Goal: Task Accomplishment & Management: Complete application form

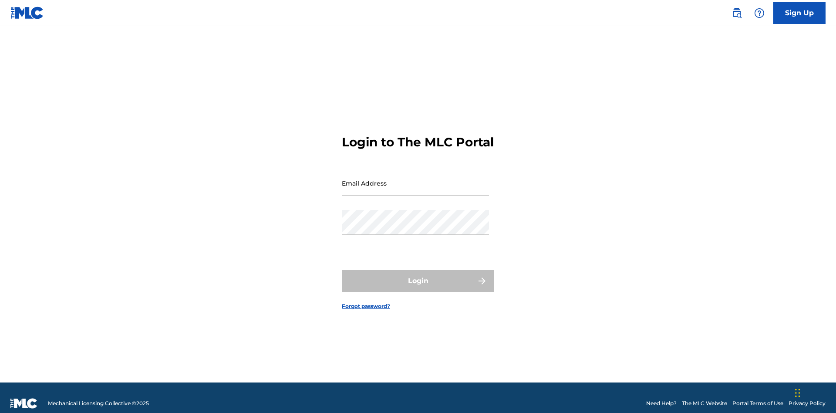
scroll to position [11, 0]
click at [415, 179] on input "Email Address" at bounding box center [415, 183] width 147 height 25
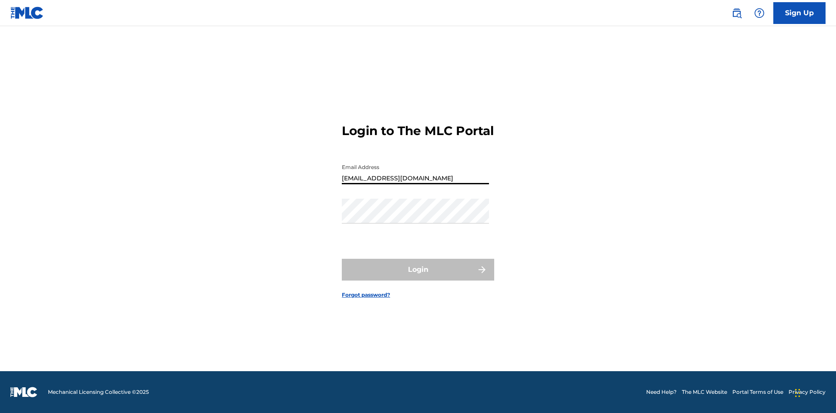
type input "Duke.McTesterson@gmail.com"
click at [418, 277] on button "Login" at bounding box center [418, 270] width 152 height 22
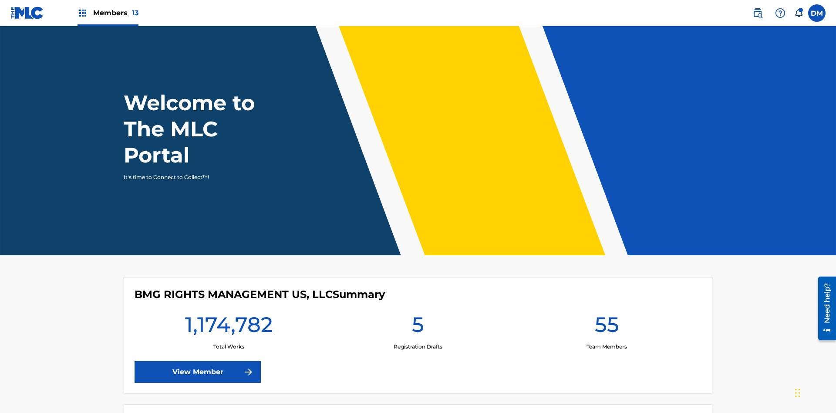
click at [108, 13] on span "Members 13" at bounding box center [115, 13] width 45 height 10
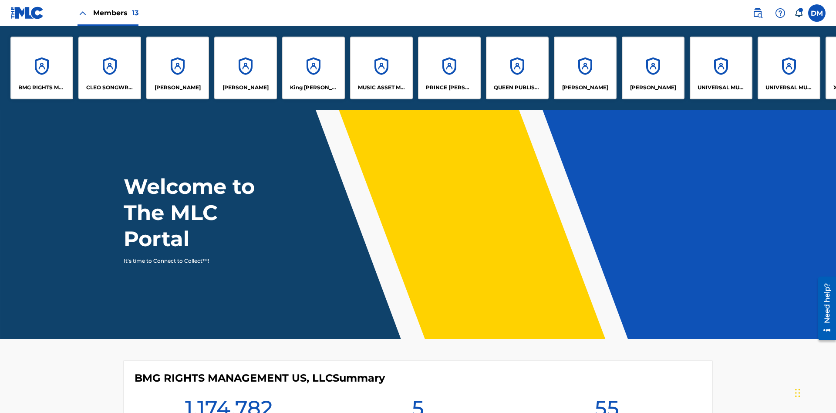
click at [313, 88] on p "King McTesterson" at bounding box center [313, 88] width 47 height 8
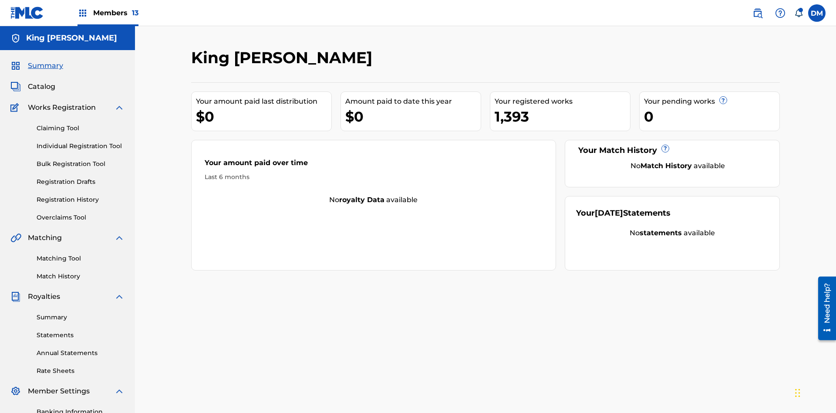
click at [81, 142] on link "Individual Registration Tool" at bounding box center [81, 146] width 88 height 9
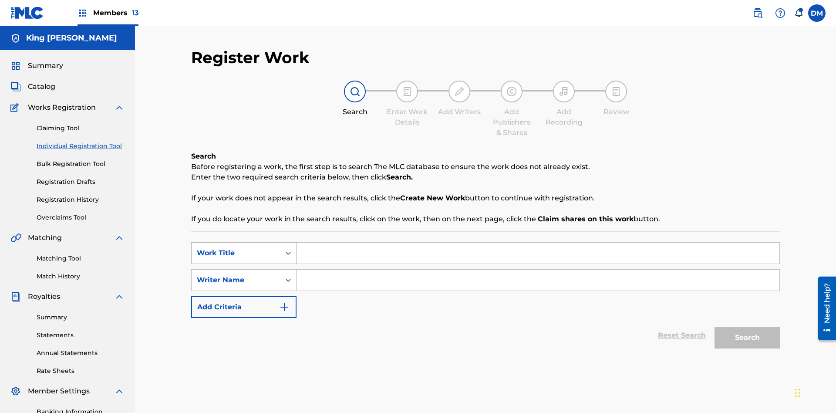
click at [236, 248] on div "Work Title" at bounding box center [236, 253] width 78 height 10
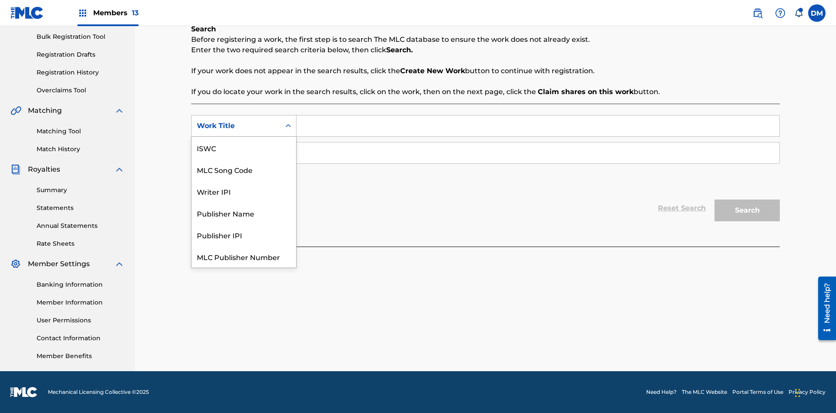
scroll to position [22, 0]
click at [244, 148] on div "MLC Song Code" at bounding box center [244, 148] width 104 height 22
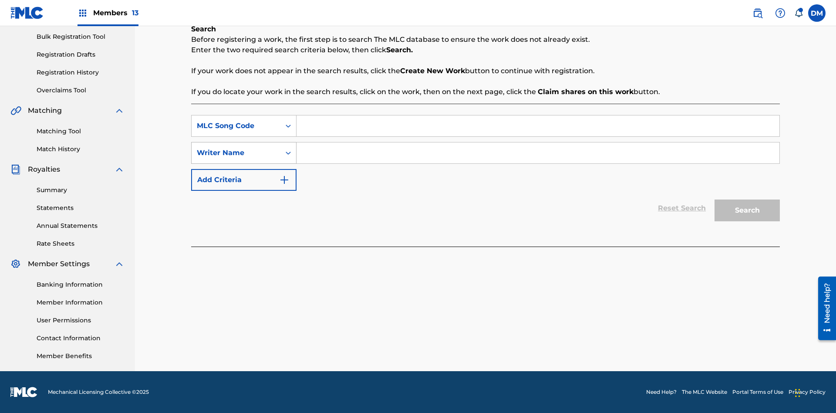
click at [236, 153] on div "Writer Name" at bounding box center [236, 153] width 78 height 10
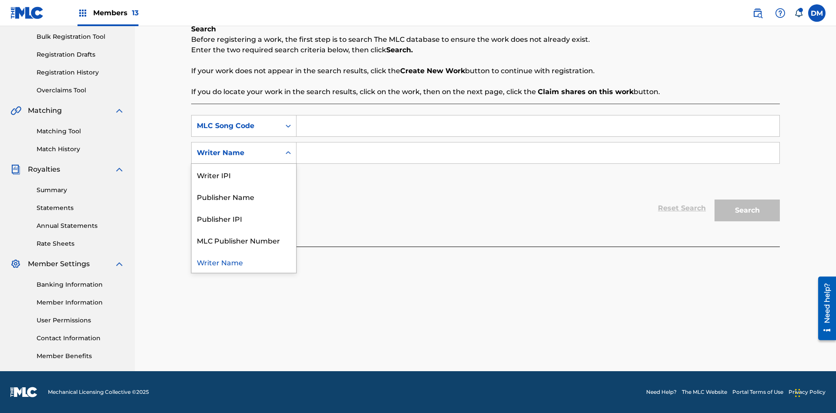
click at [244, 262] on div "Writer Name" at bounding box center [244, 262] width 104 height 22
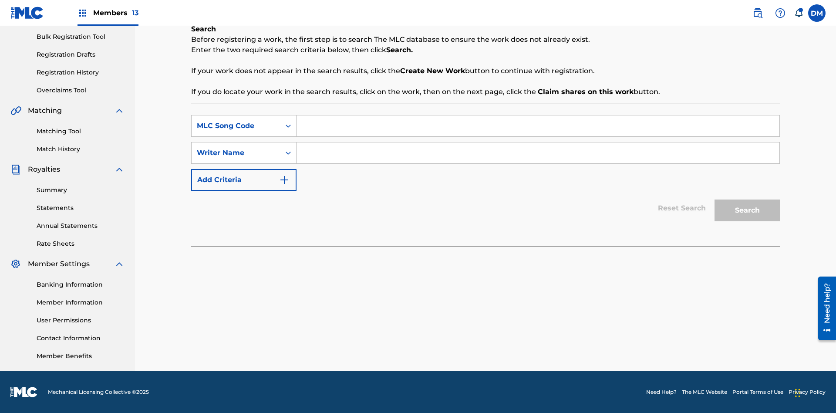
click at [538, 126] on input "Search Form" at bounding box center [538, 125] width 483 height 21
type input "RB0ZQR"
click at [538, 153] on input "Search Form" at bounding box center [538, 152] width 483 height 21
type input "TOM ZACHARY SEBASTIAN POHJOLA"
click at [747, 210] on button "Search" at bounding box center [746, 210] width 65 height 22
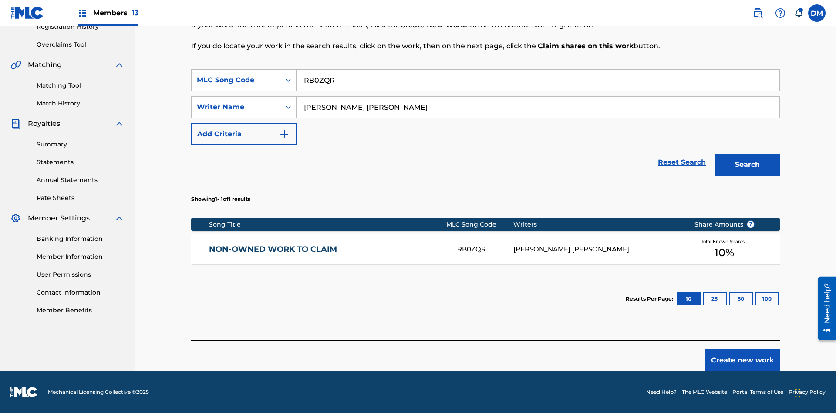
click at [755, 299] on button "100" at bounding box center [767, 298] width 24 height 13
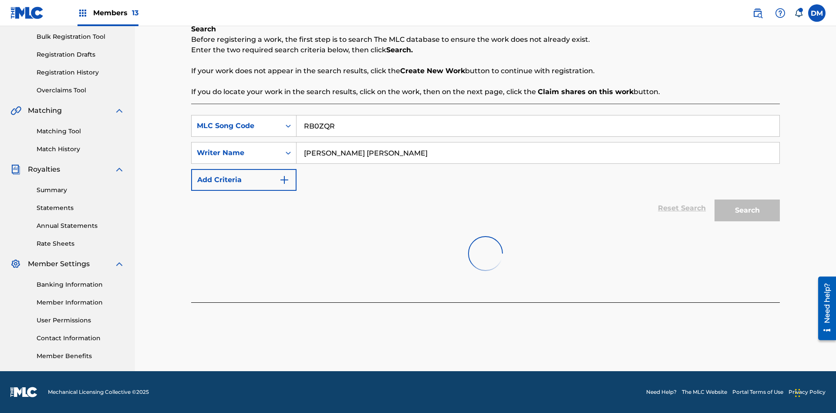
scroll to position [127, 0]
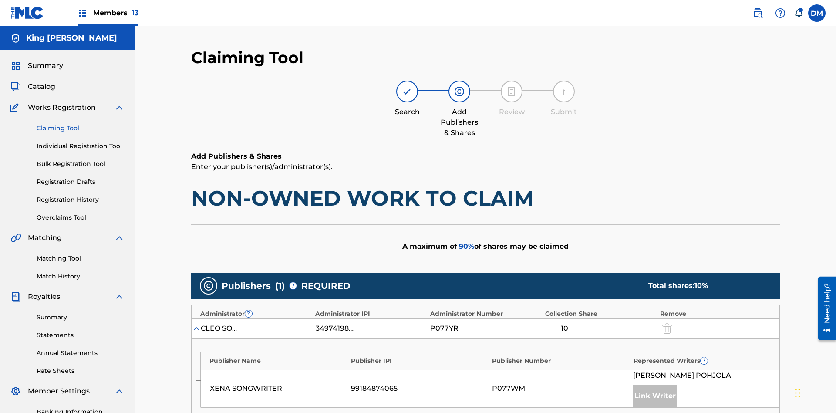
scroll to position [219, 0]
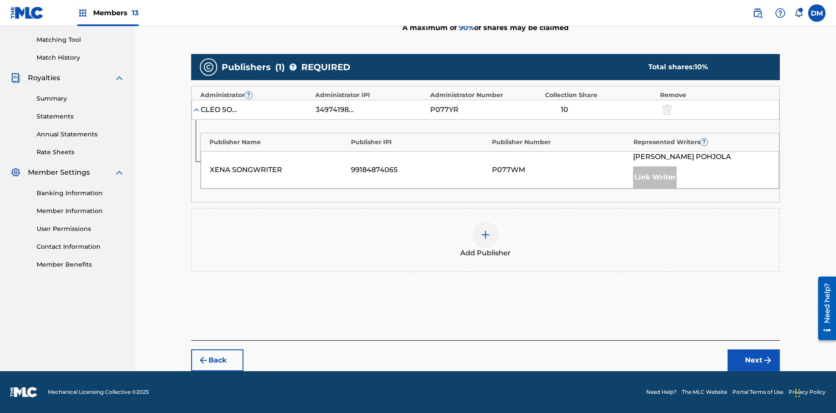
click at [754, 360] on button "Next" at bounding box center [754, 360] width 52 height 22
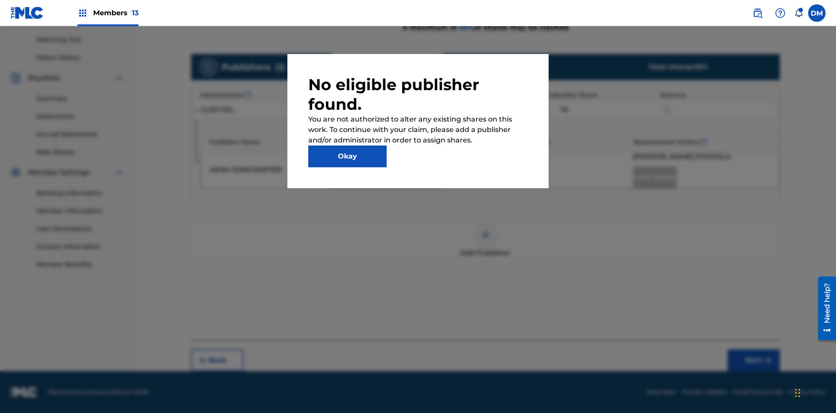
click at [347, 156] on button "Okay" at bounding box center [347, 156] width 78 height 22
click at [485, 235] on img at bounding box center [485, 234] width 10 height 10
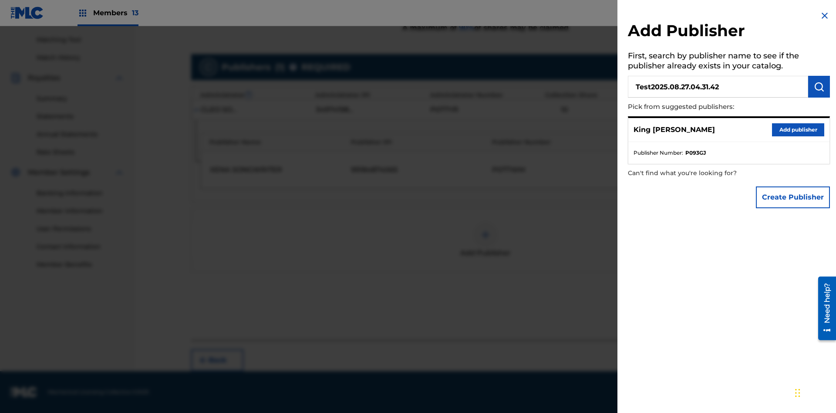
click at [819, 87] on img "submit" at bounding box center [819, 86] width 10 height 10
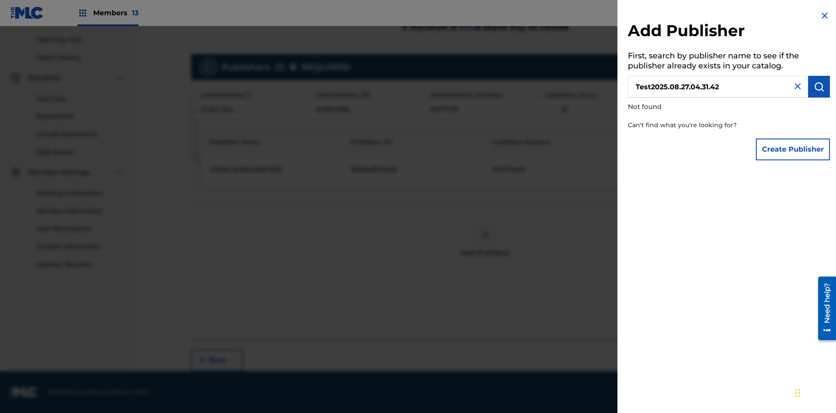
click at [793, 149] on button "Create Publisher" at bounding box center [793, 149] width 74 height 22
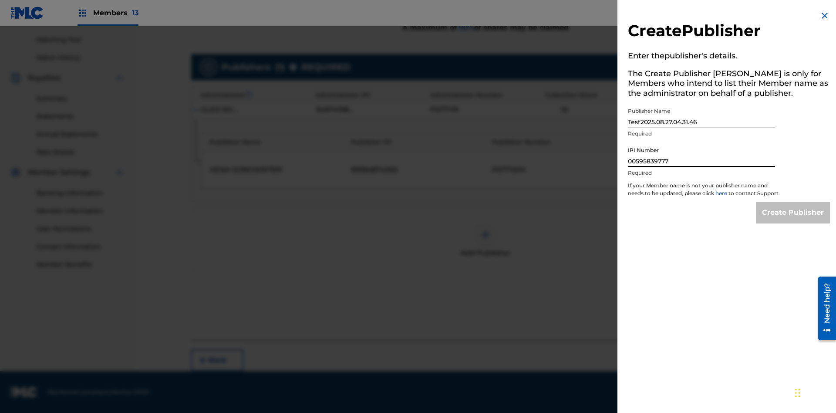
click at [793, 220] on input "Create Publisher" at bounding box center [793, 213] width 74 height 22
click at [793, 202] on input "Create Publisher" at bounding box center [793, 213] width 74 height 22
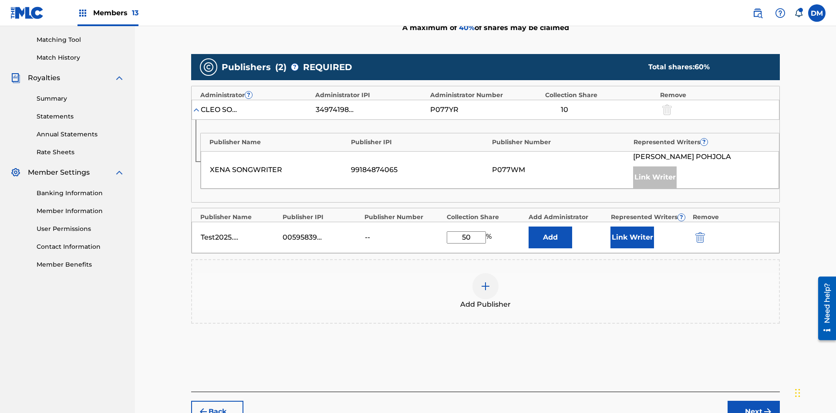
scroll to position [270, 0]
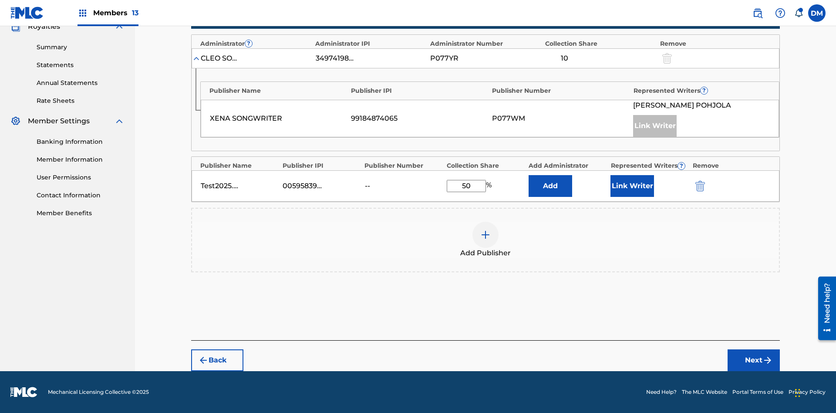
type input "50"
click at [632, 186] on button "Link Writer" at bounding box center [632, 186] width 44 height 22
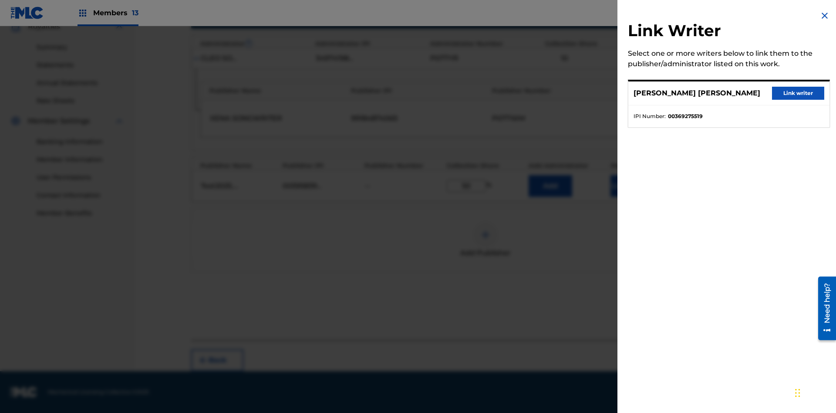
click at [798, 93] on button "Link writer" at bounding box center [798, 93] width 52 height 13
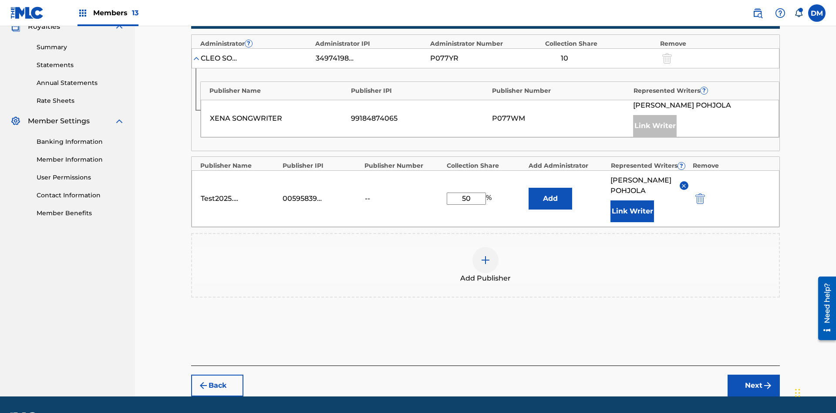
click at [632, 200] on button "Link Writer" at bounding box center [632, 211] width 44 height 22
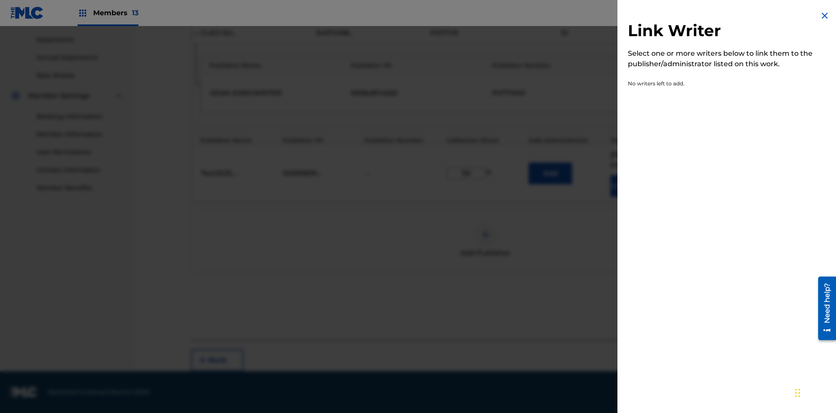
click at [825, 16] on img at bounding box center [824, 15] width 10 height 10
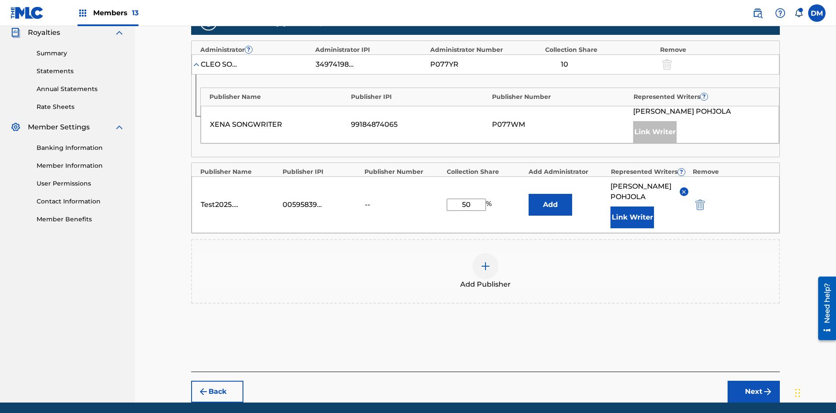
scroll to position [306, 0]
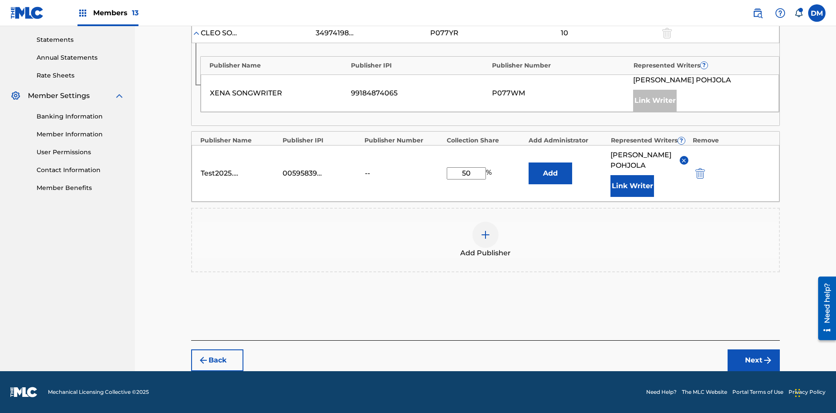
click at [550, 168] on button "Add" at bounding box center [551, 173] width 44 height 22
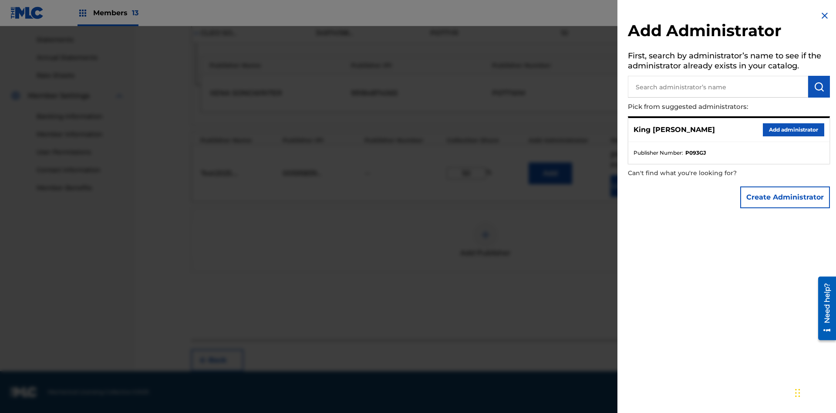
click at [718, 87] on input "text" at bounding box center [718, 87] width 180 height 22
type input "Test2025.08.27.04.32.05"
click at [819, 87] on img "submit" at bounding box center [819, 86] width 10 height 10
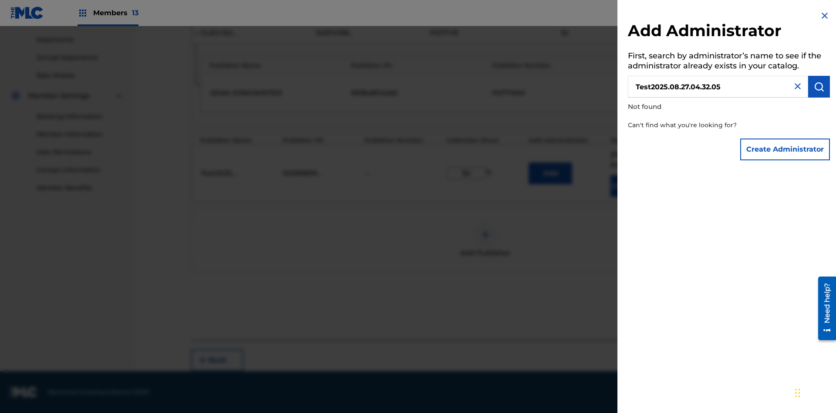
click at [785, 149] on button "Create Administrator" at bounding box center [785, 149] width 90 height 22
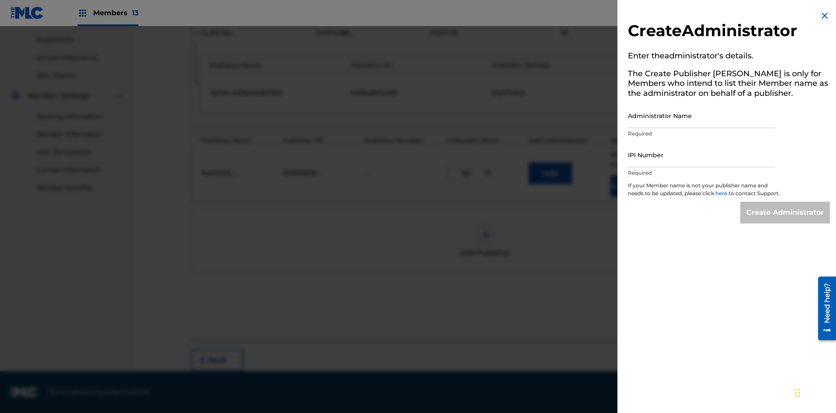
click at [701, 115] on input "Administrator Name" at bounding box center [701, 115] width 147 height 25
type input "Test2025.08.27.04.32.09"
click at [701, 155] on input "IPI Number" at bounding box center [701, 154] width 147 height 25
type input "00595839777"
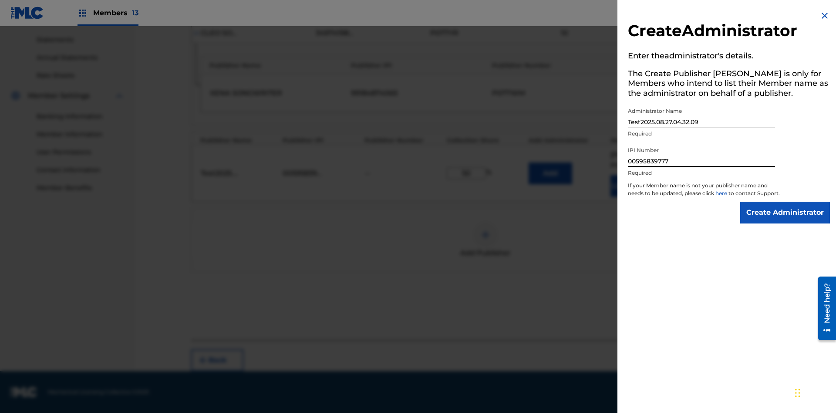
click at [785, 220] on input "Create Administrator" at bounding box center [785, 213] width 90 height 22
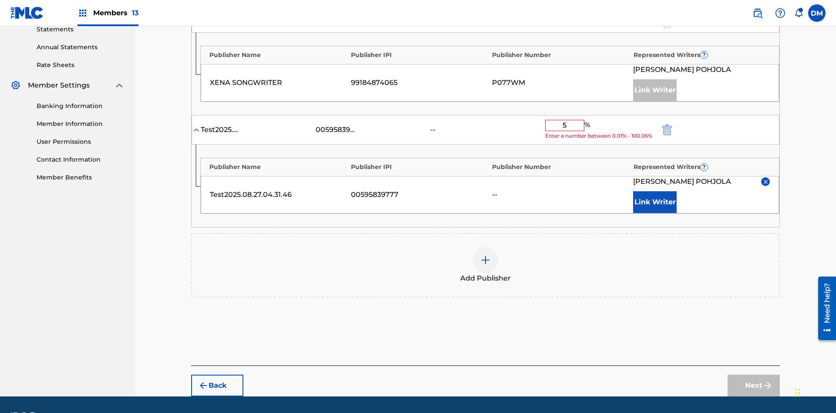
type input "50"
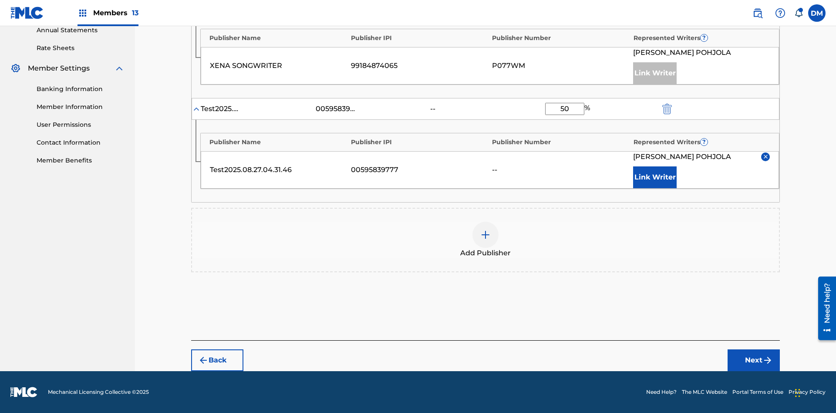
click at [754, 360] on button "Next" at bounding box center [754, 360] width 52 height 22
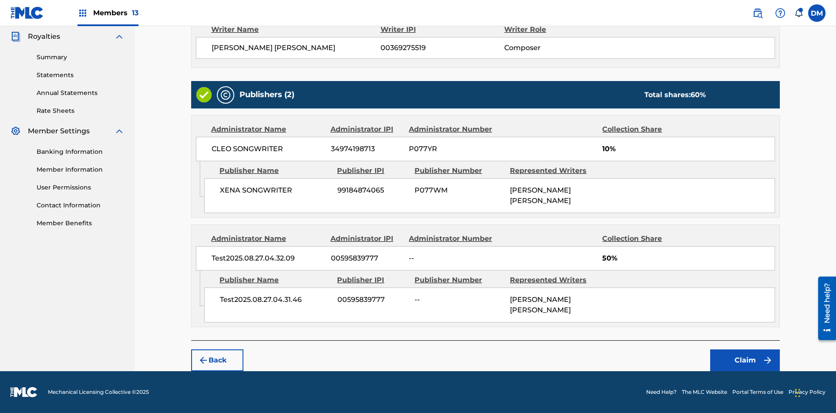
click at [745, 360] on button "Claim" at bounding box center [745, 360] width 70 height 22
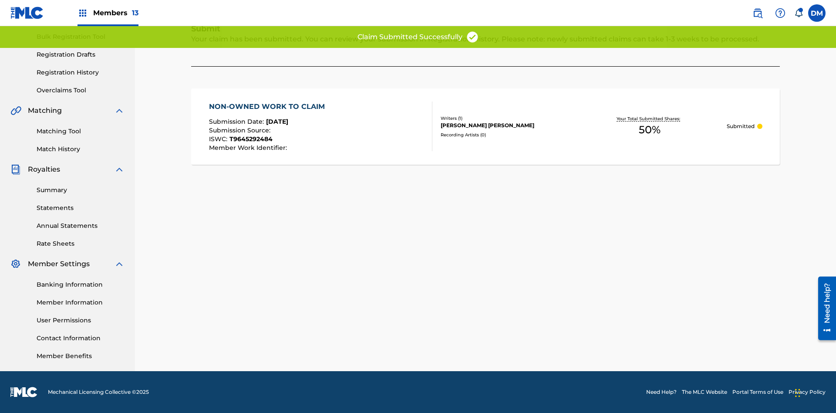
click at [81, 72] on link "Registration History" at bounding box center [81, 72] width 88 height 9
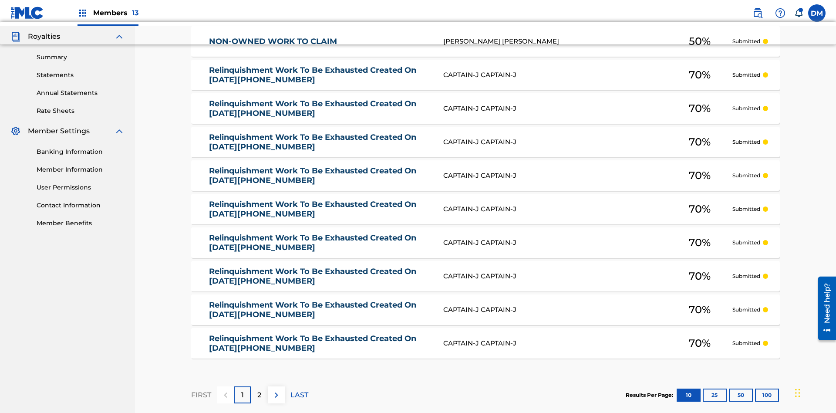
type input "NON-OWNED WORK TO CLAIM"
